Goal: Go to known website: Access a specific website the user already knows

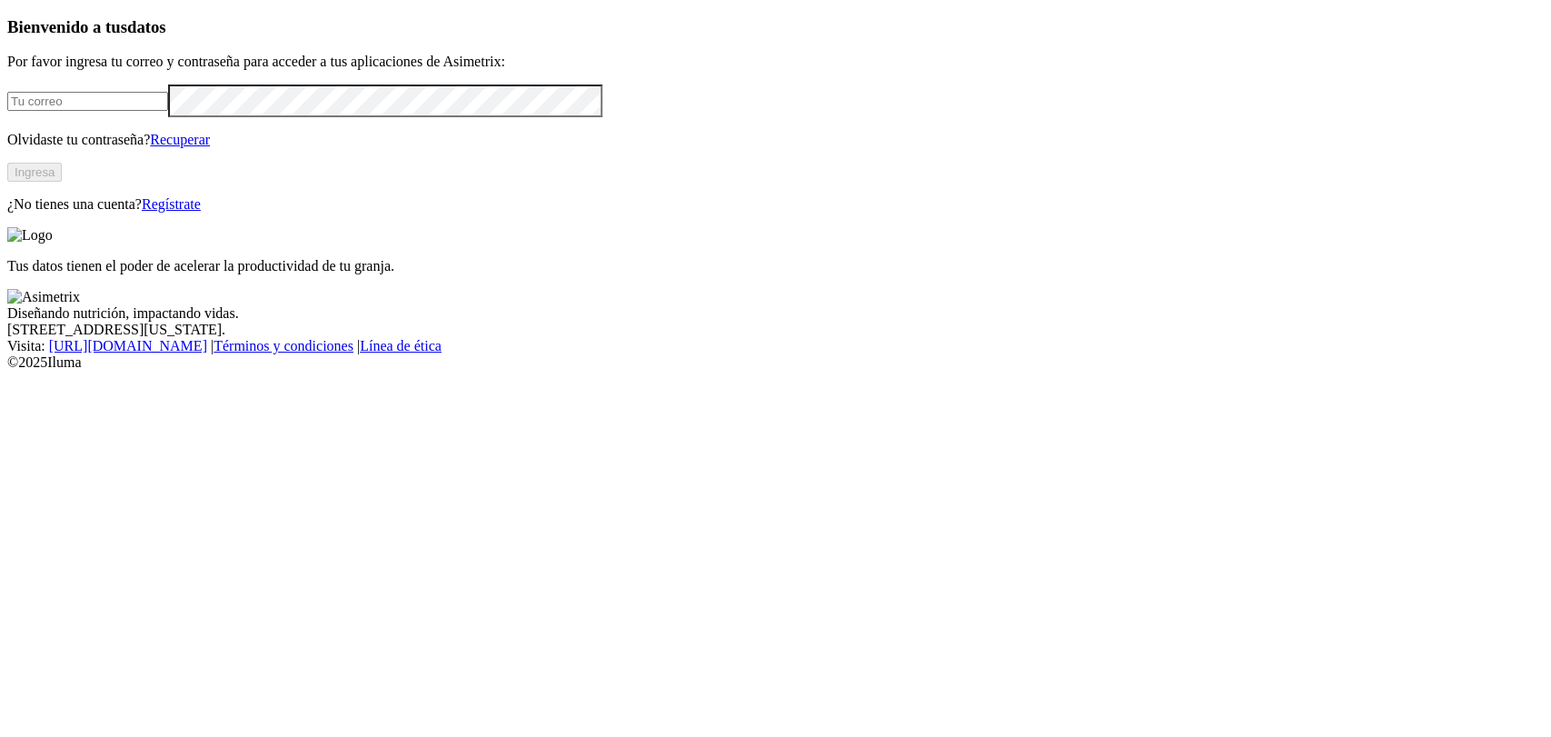
type input "[EMAIL_ADDRESS][PERSON_NAME][DOMAIN_NAME]"
click at [62, 182] on button "Ingresa" at bounding box center [34, 172] width 55 height 19
